Goal: Check status: Verify the current state of an ongoing process or item

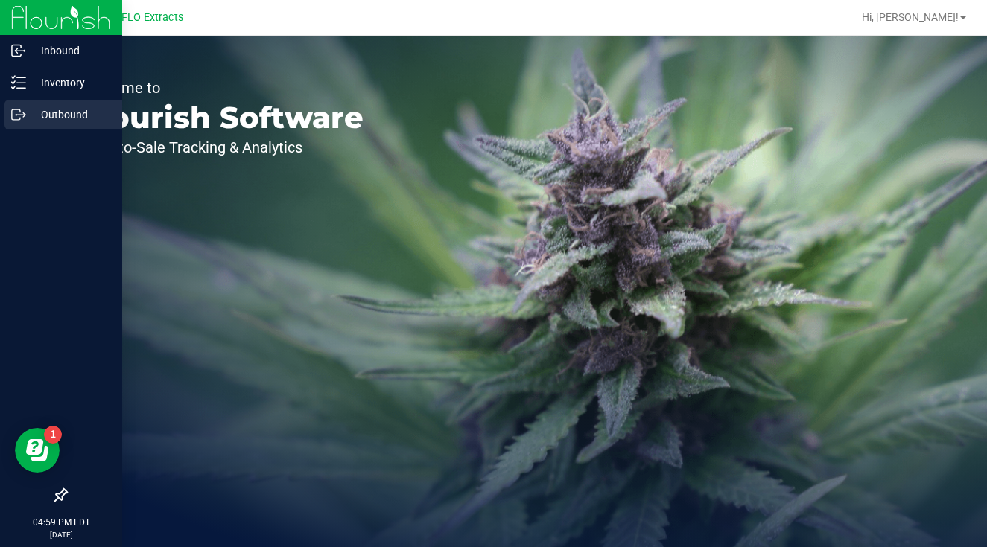
click at [45, 112] on p "Outbound" at bounding box center [70, 115] width 89 height 18
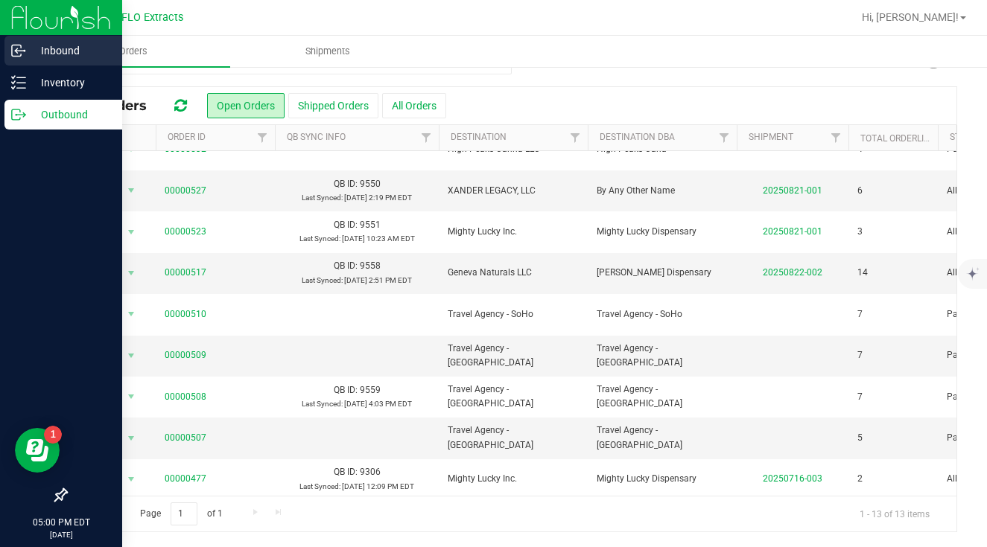
click at [13, 44] on icon at bounding box center [18, 50] width 15 height 15
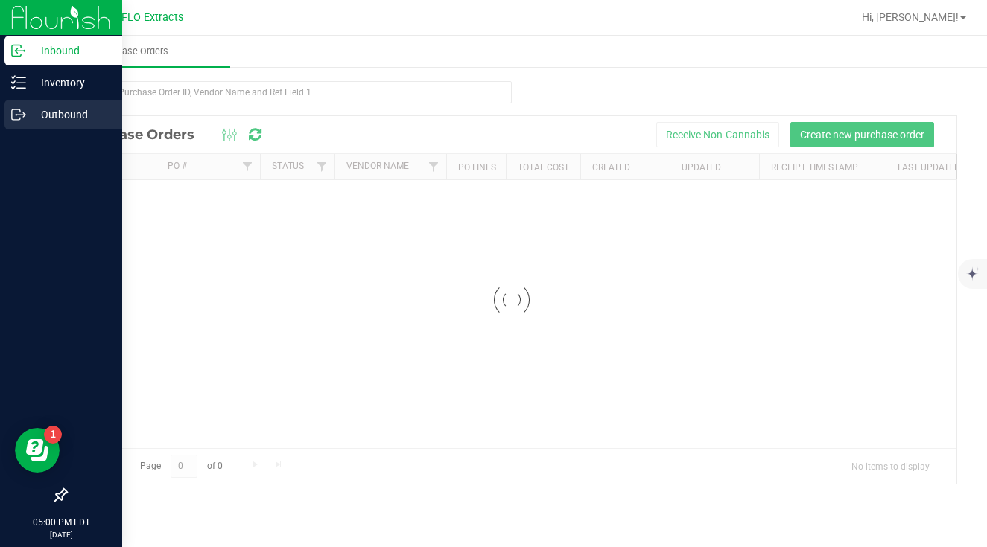
click at [45, 111] on p "Outbound" at bounding box center [70, 115] width 89 height 18
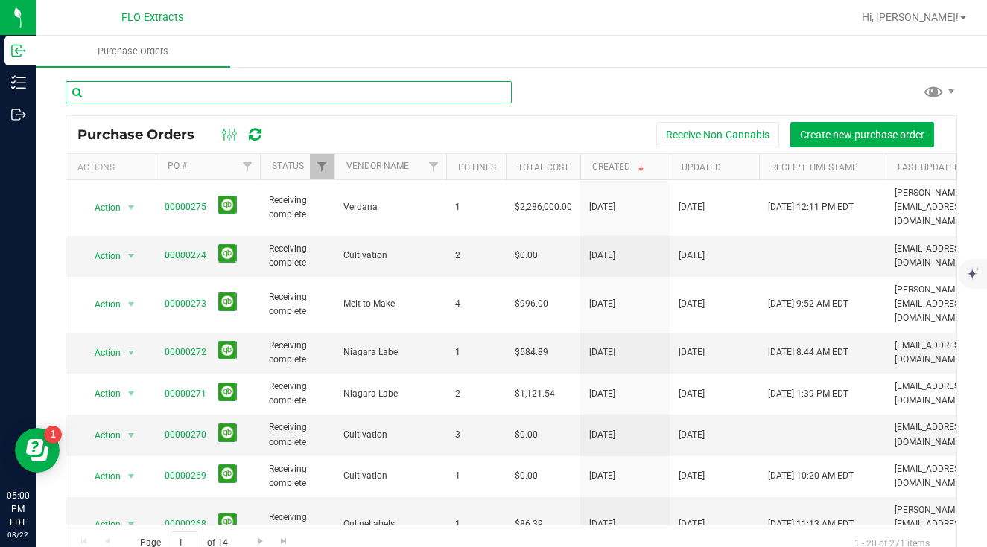
click at [169, 92] on input "text" at bounding box center [289, 92] width 446 height 22
type input "collegetown"
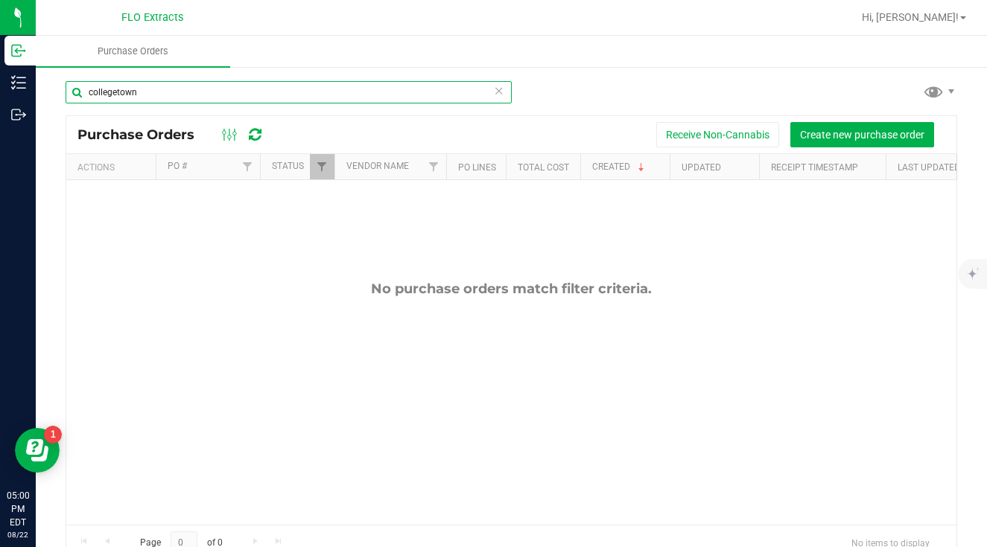
drag, startPoint x: 179, startPoint y: 84, endPoint x: 101, endPoint y: 66, distance: 80.2
click at [101, 67] on inbound "Purchase Orders [GEOGRAPHIC_DATA] Purchase Orders Receive Non-Cannabis Create n…" at bounding box center [511, 306] width 951 height 541
drag, startPoint x: 154, startPoint y: 90, endPoint x: 83, endPoint y: 75, distance: 72.3
click at [83, 75] on div "collegetown Purchase Orders Receive Non-Cannabis Create new purchase order Acti…" at bounding box center [511, 321] width 951 height 511
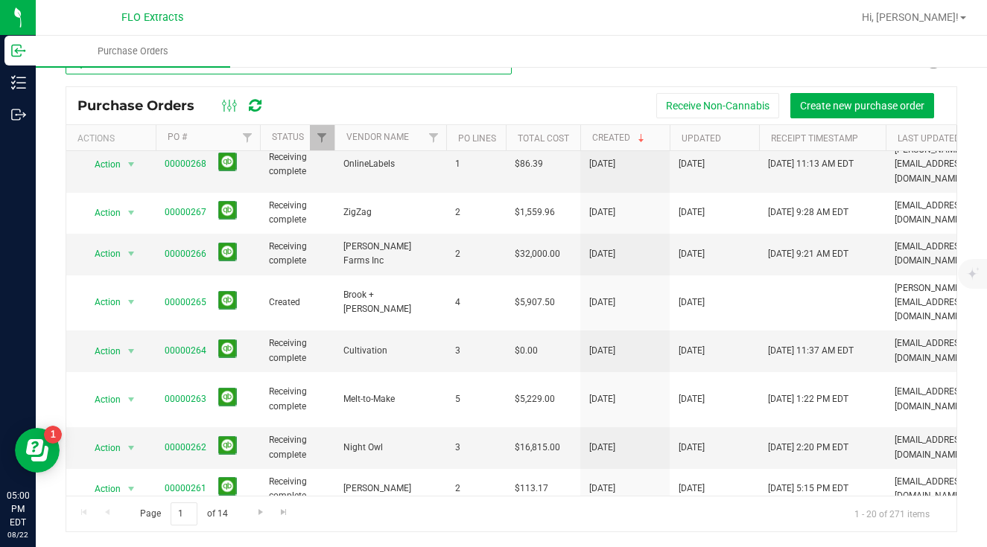
scroll to position [467, 0]
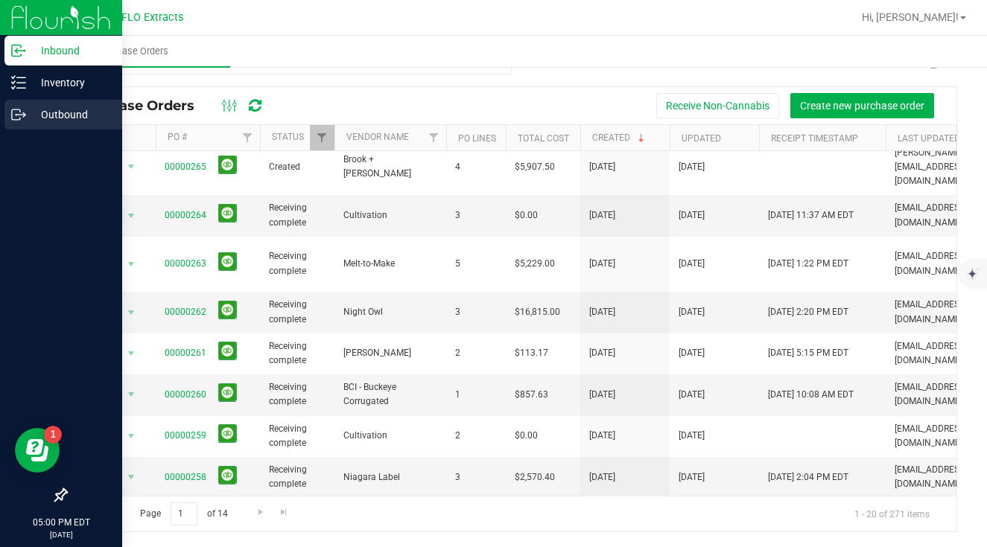
click at [7, 106] on div "Outbound" at bounding box center [63, 115] width 118 height 30
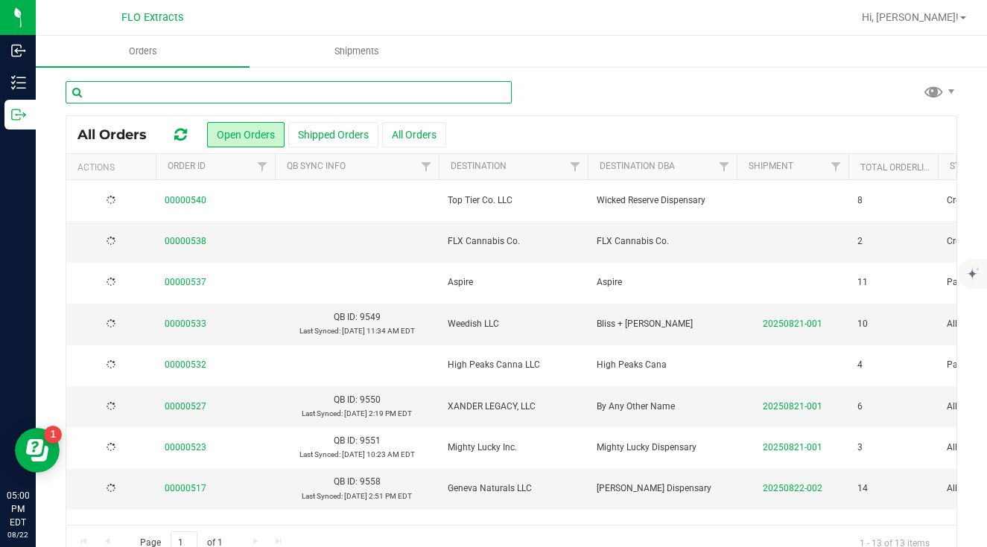
click at [243, 86] on input "text" at bounding box center [289, 92] width 446 height 22
type input "collegetown"
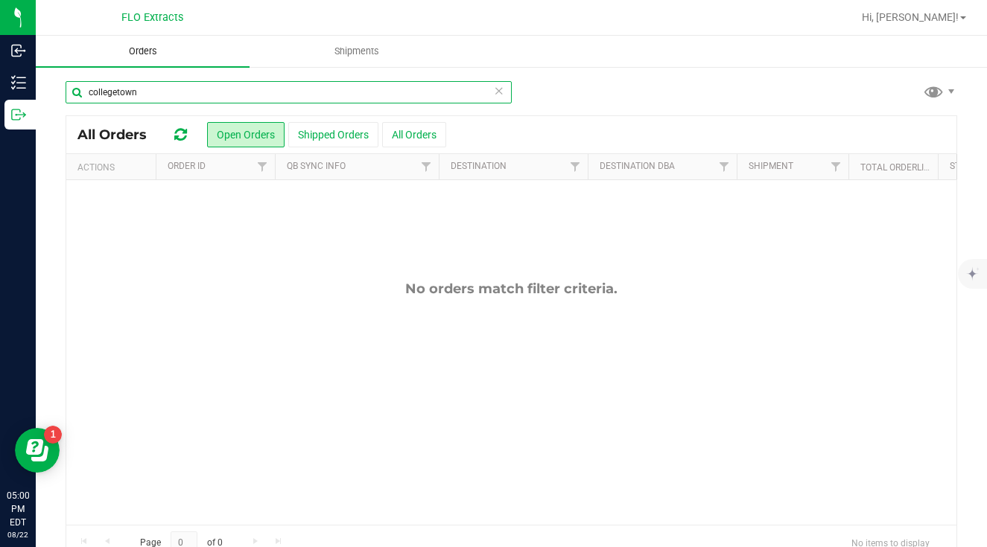
drag, startPoint x: 222, startPoint y: 95, endPoint x: 136, endPoint y: 66, distance: 91.1
click at [142, 74] on div "collegetown All Orders Open Orders Shipped Orders All Orders Actions Order ID Q…" at bounding box center [511, 321] width 951 height 511
click at [495, 89] on icon at bounding box center [499, 90] width 10 height 18
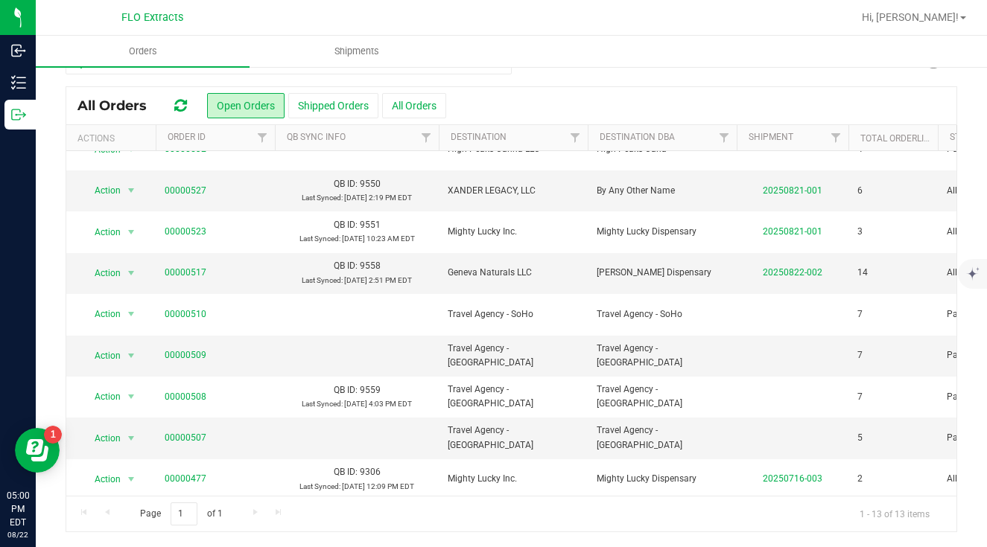
click at [252, 506] on div "Page 1 of 1 1 - 13 of 13 items" at bounding box center [511, 514] width 890 height 36
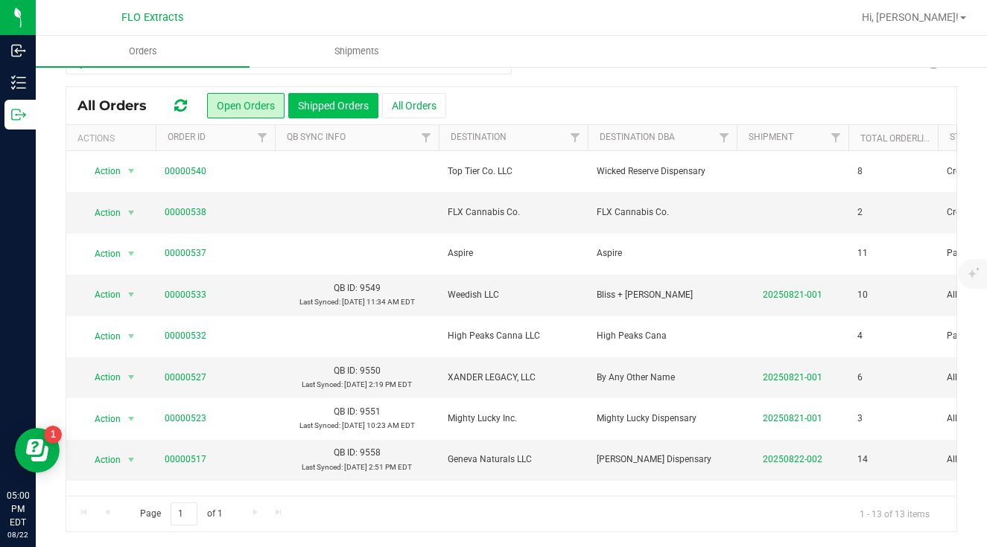
click at [328, 106] on button "Shipped Orders" at bounding box center [333, 105] width 90 height 25
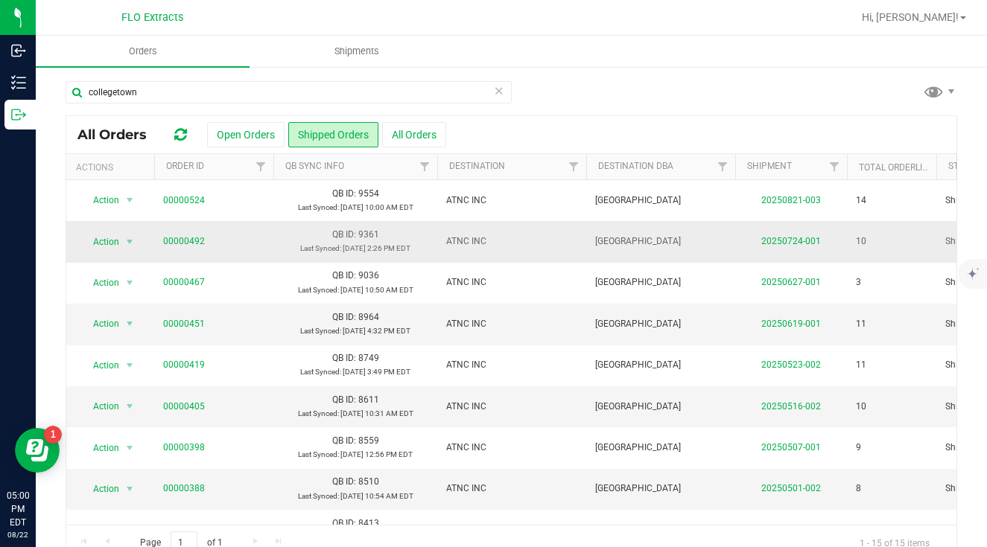
scroll to position [0, 1]
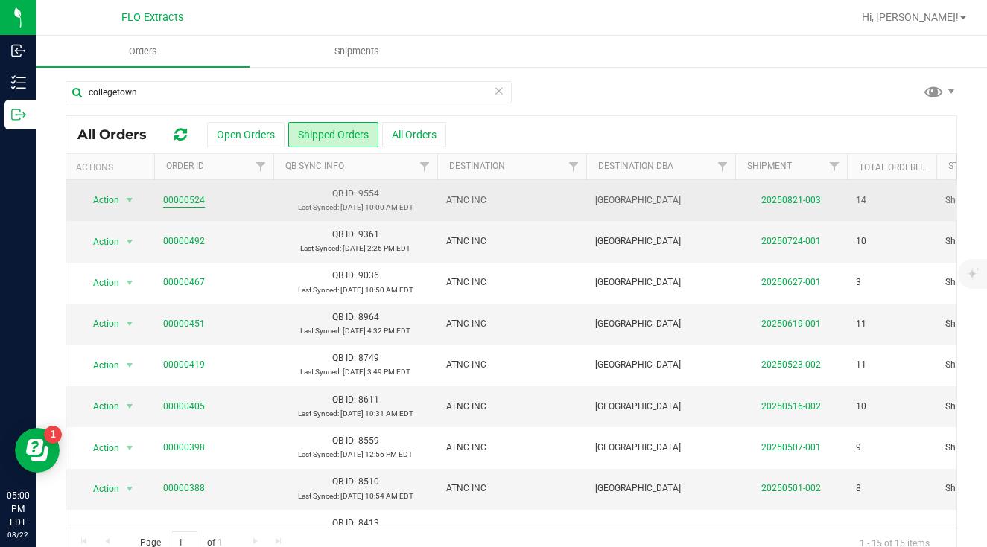
click at [188, 196] on link "00000524" at bounding box center [184, 201] width 42 height 14
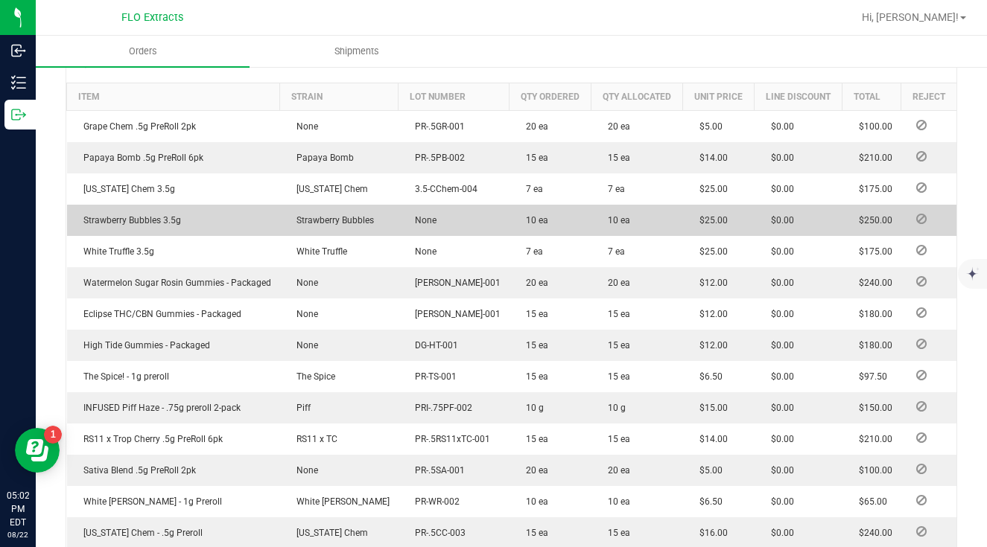
scroll to position [458, 0]
